Goal: Find specific page/section: Find specific page/section

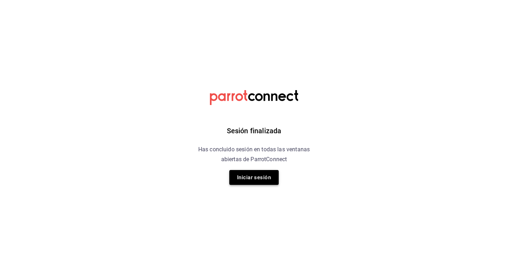
click at [250, 174] on button "Iniciar sesión" at bounding box center [253, 177] width 49 height 15
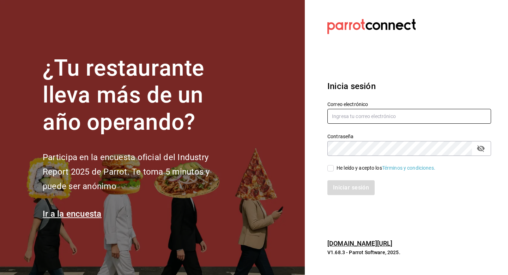
type input "andreabarenque@gmail.com"
click at [331, 167] on input "He leído y acepto los Términos y condiciones." at bounding box center [330, 168] width 6 height 6
checkbox input "true"
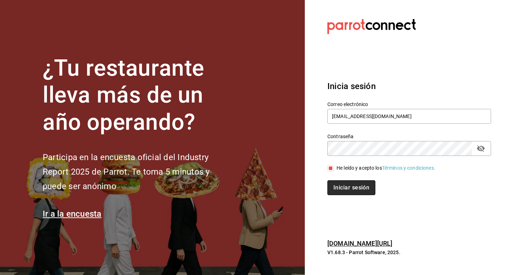
click at [340, 187] on button "Iniciar sesión" at bounding box center [351, 187] width 48 height 15
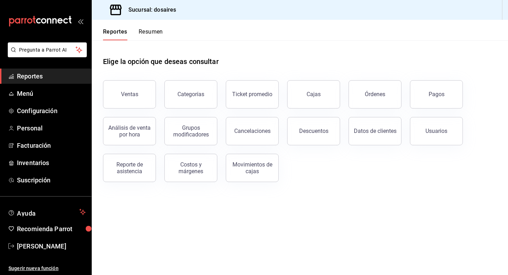
click at [154, 29] on button "Resumen" at bounding box center [151, 34] width 24 height 12
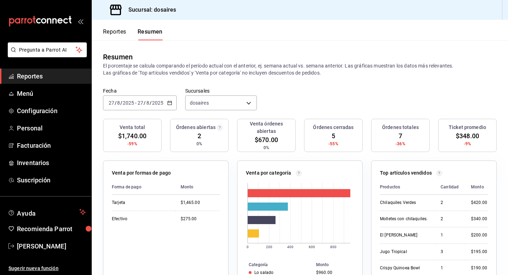
click at [169, 103] on icon "button" at bounding box center [169, 102] width 5 height 5
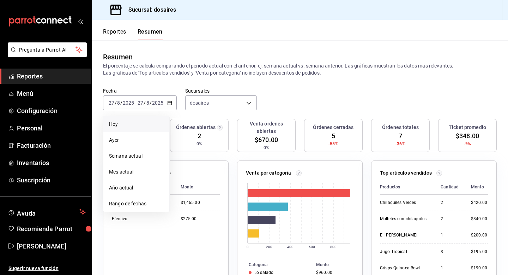
click at [116, 124] on span "Hoy" at bounding box center [136, 123] width 55 height 7
